Goal: Find specific page/section: Find specific page/section

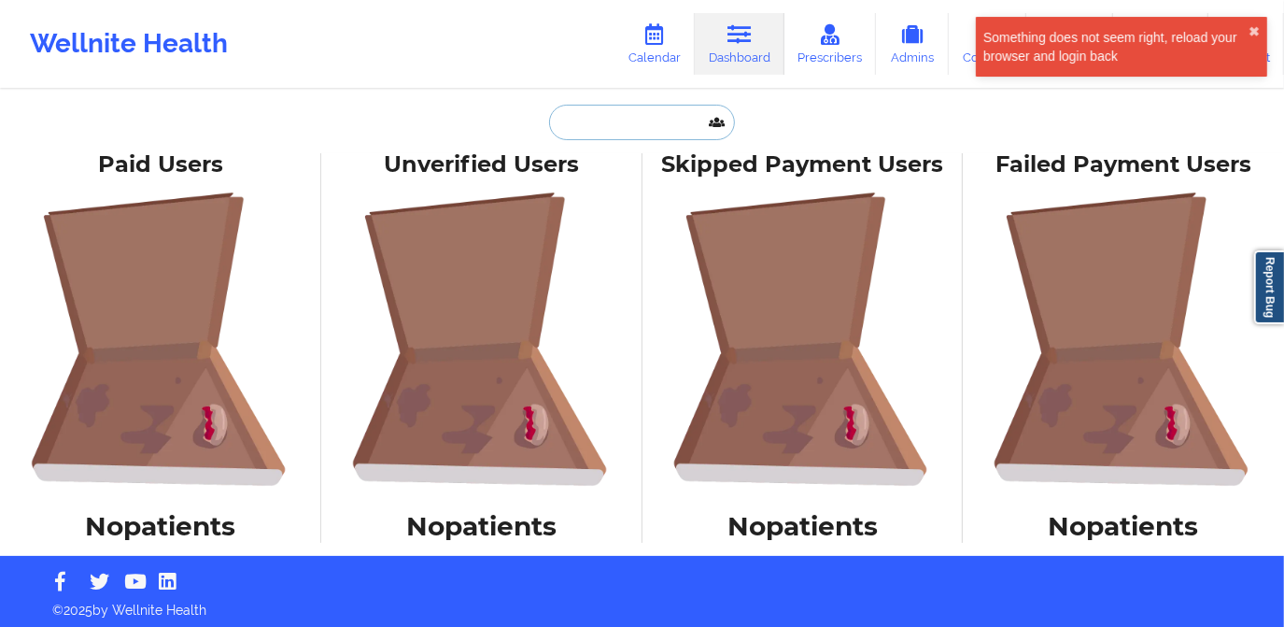
click at [634, 131] on input "text" at bounding box center [641, 122] width 185 height 35
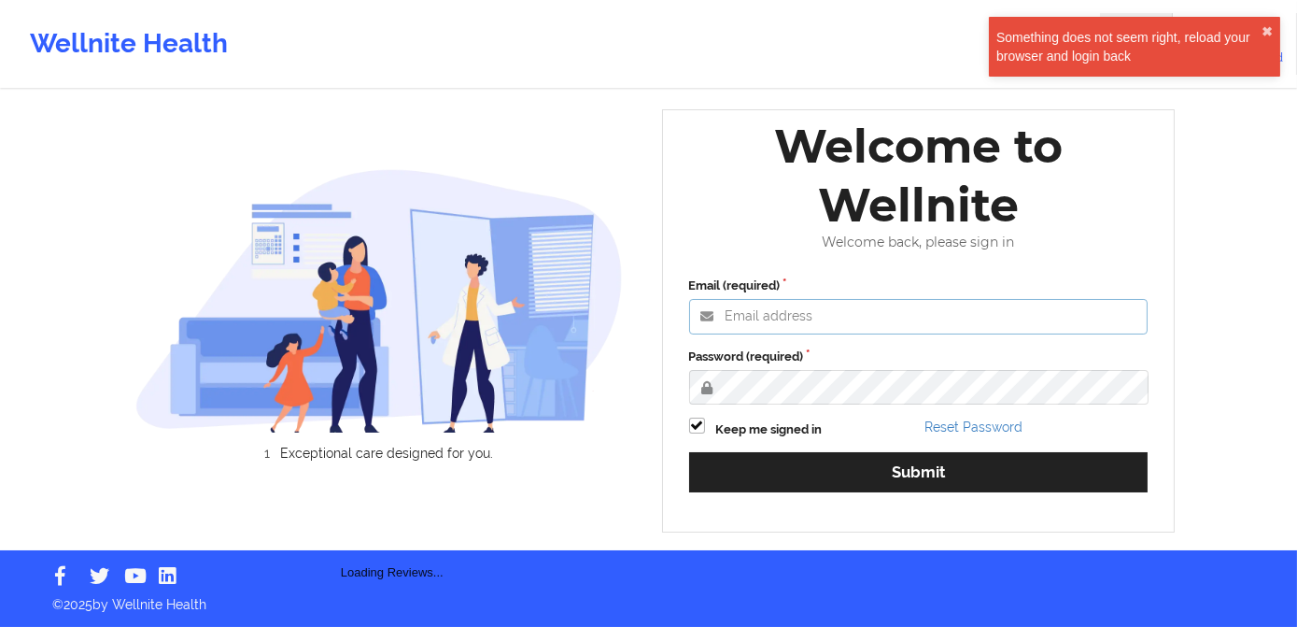
type input "[PERSON_NAME][EMAIL_ADDRESS][DOMAIN_NAME]"
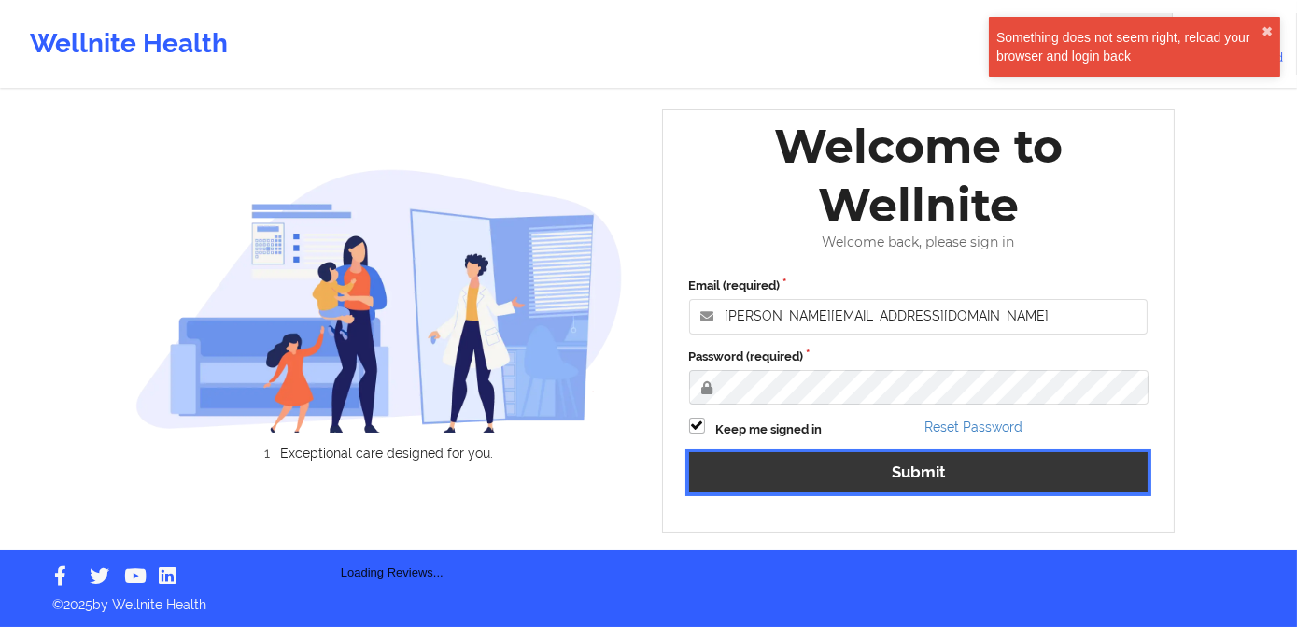
click at [871, 481] on button "Submit" at bounding box center [918, 472] width 459 height 40
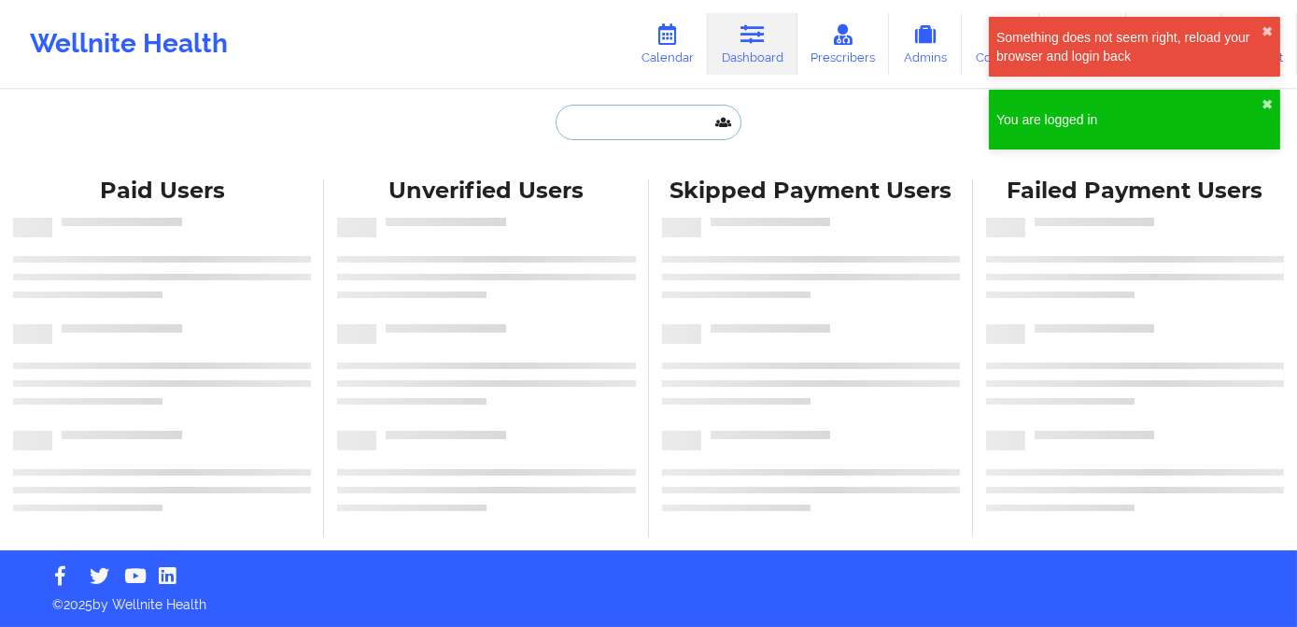
click at [652, 108] on input "text" at bounding box center [648, 122] width 185 height 35
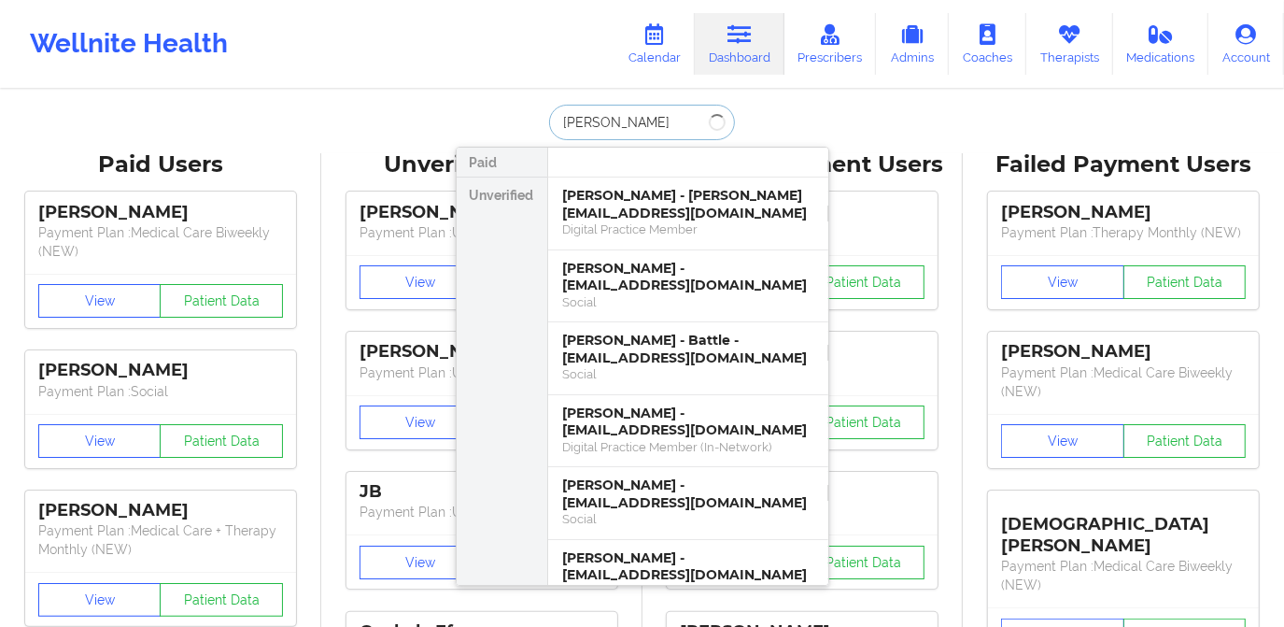
type input "walker leggett"
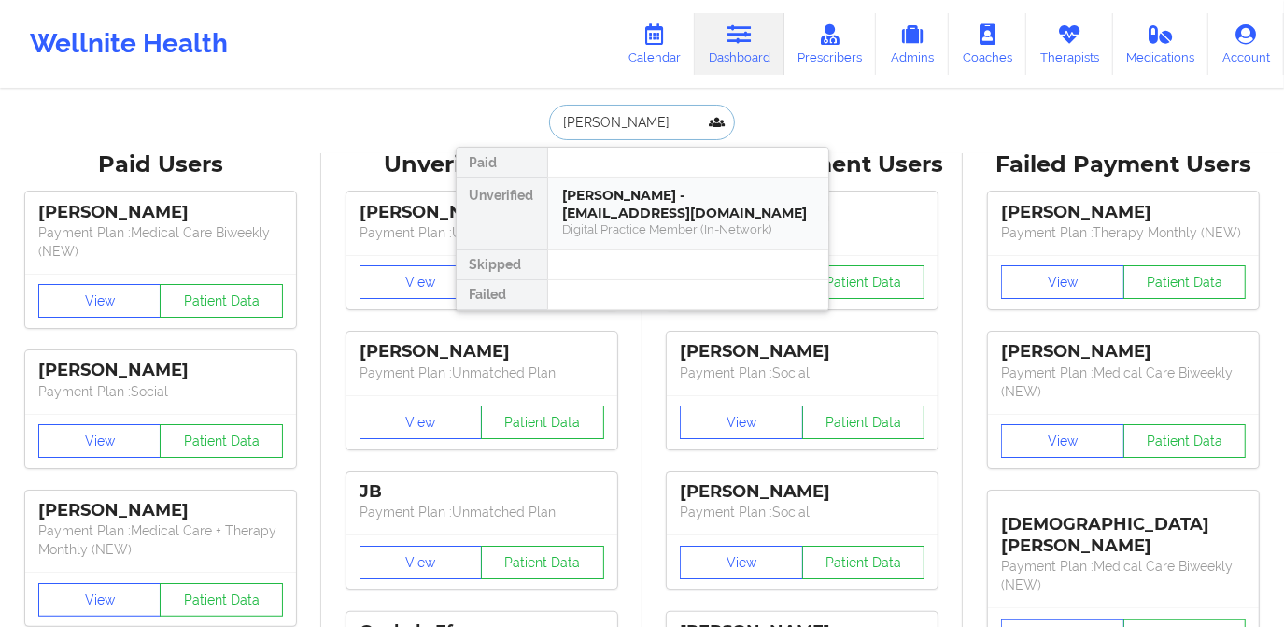
click at [687, 210] on div "Niya Walker Leggett - niyawalker1738@gmail.com" at bounding box center [688, 204] width 250 height 35
